Goal: Navigation & Orientation: Find specific page/section

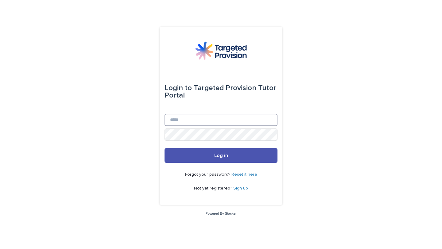
click at [180, 119] on input "Email" at bounding box center [221, 120] width 113 height 12
type input "**********"
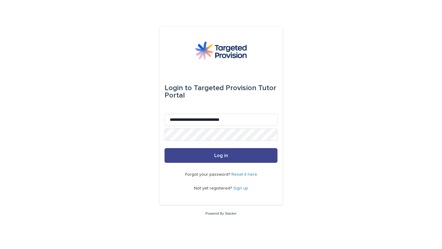
click at [213, 156] on button "Log in" at bounding box center [221, 155] width 113 height 15
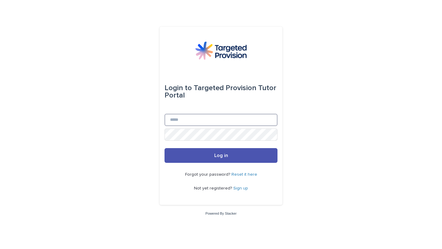
click at [175, 119] on input "Email" at bounding box center [221, 120] width 113 height 12
type input "**********"
click at [165, 148] on button "Log in" at bounding box center [221, 155] width 113 height 15
click at [204, 122] on input "Email" at bounding box center [221, 120] width 113 height 12
type input "**********"
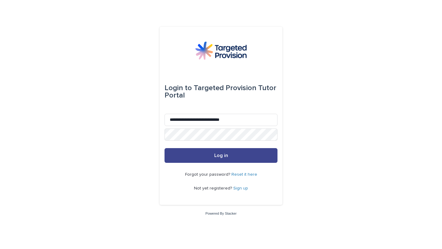
click at [215, 159] on button "Log in" at bounding box center [221, 155] width 113 height 15
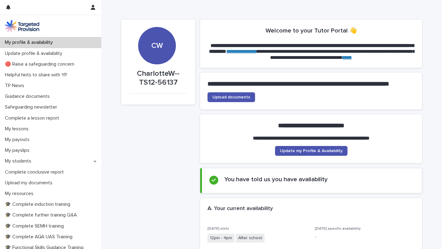
scroll to position [5, 0]
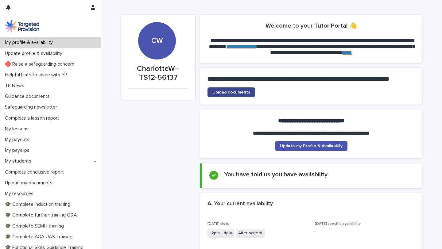
click at [226, 97] on link "Upload documents" at bounding box center [232, 93] width 48 height 10
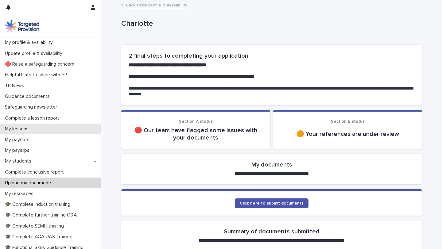
click at [41, 131] on div "My lessons" at bounding box center [50, 129] width 101 height 11
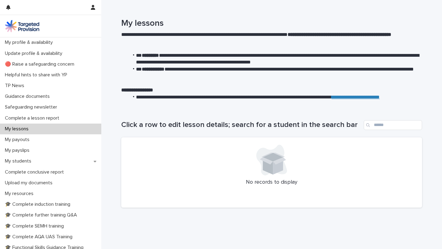
scroll to position [12, 0]
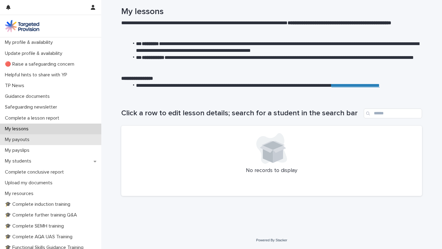
click at [30, 144] on div "My payouts" at bounding box center [50, 140] width 101 height 11
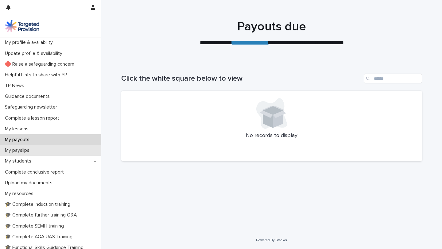
click at [29, 153] on p "My payslips" at bounding box center [18, 151] width 32 height 6
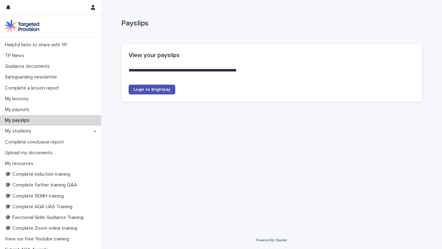
scroll to position [30, 0]
click at [28, 130] on p "My students" at bounding box center [19, 131] width 34 height 6
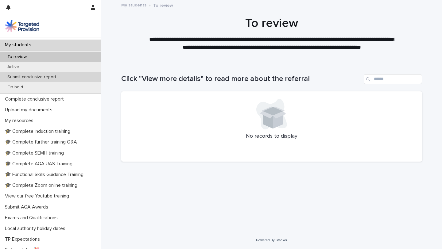
scroll to position [118, 0]
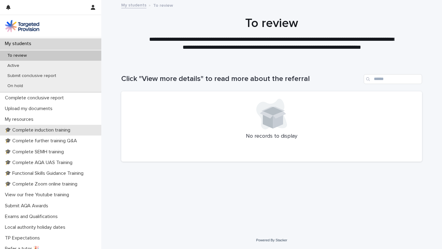
click at [44, 130] on p "🎓 Complete induction training" at bounding box center [38, 130] width 73 height 6
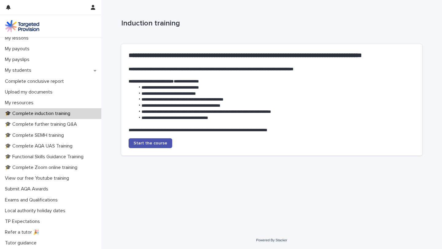
scroll to position [101, 0]
